Goal: Find specific page/section: Find specific page/section

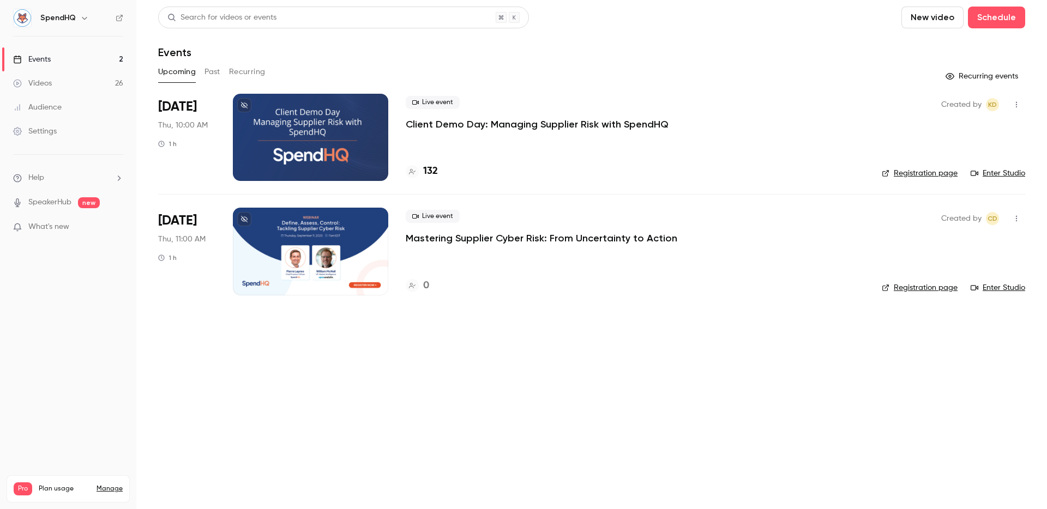
click at [454, 239] on p "Mastering Supplier Cyber Risk: From Uncertainty to Action" at bounding box center [541, 238] width 271 height 13
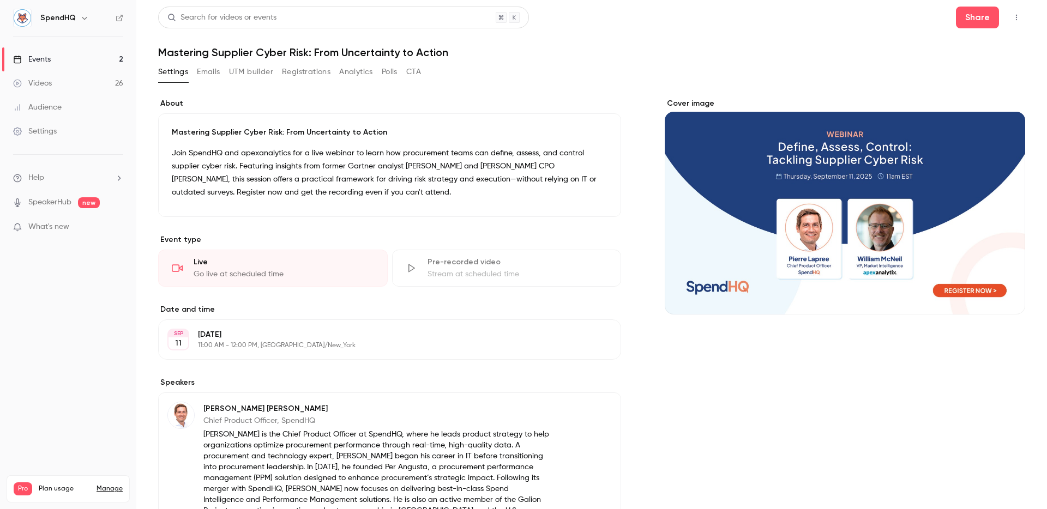
click at [212, 72] on button "Emails" at bounding box center [208, 71] width 23 height 17
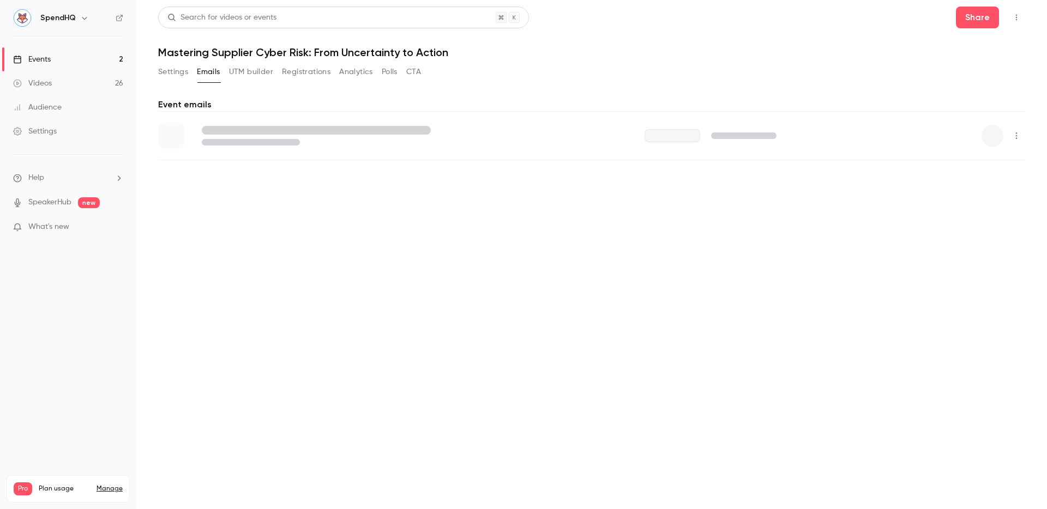
click at [253, 72] on button "UTM builder" at bounding box center [251, 71] width 44 height 17
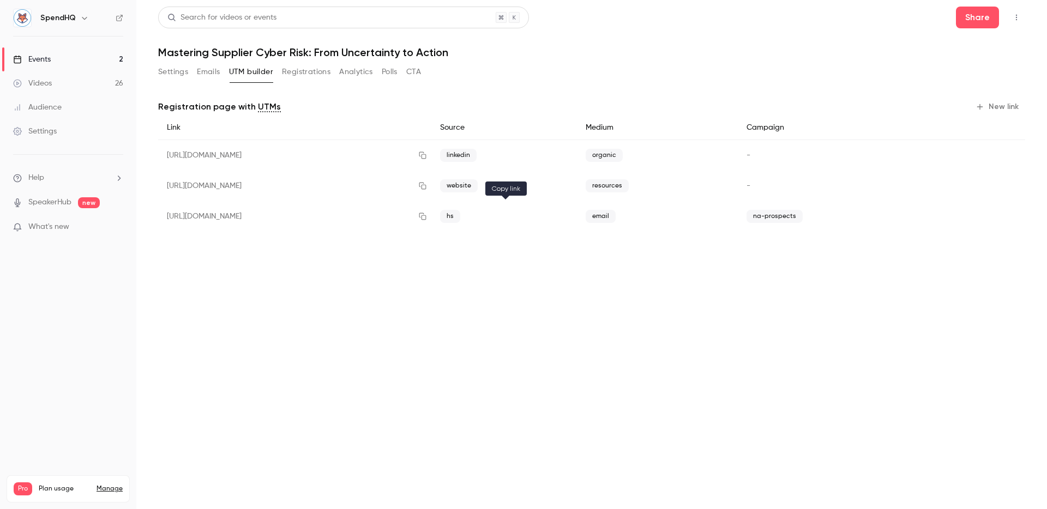
click at [431, 217] on button "button" at bounding box center [422, 216] width 17 height 17
